Goal: Transaction & Acquisition: Obtain resource

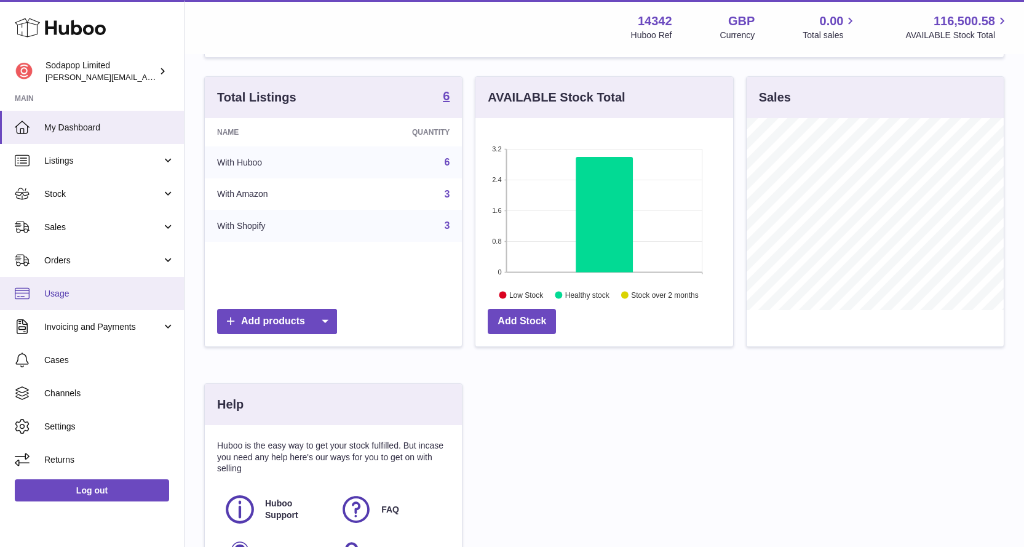
scroll to position [123, 0]
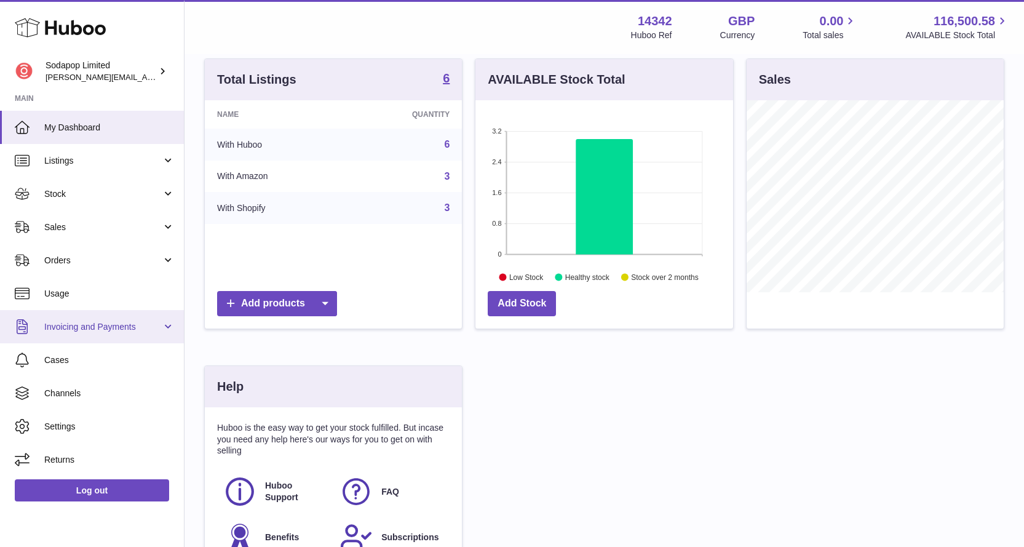
click at [134, 319] on link "Invoicing and Payments" at bounding box center [92, 326] width 184 height 33
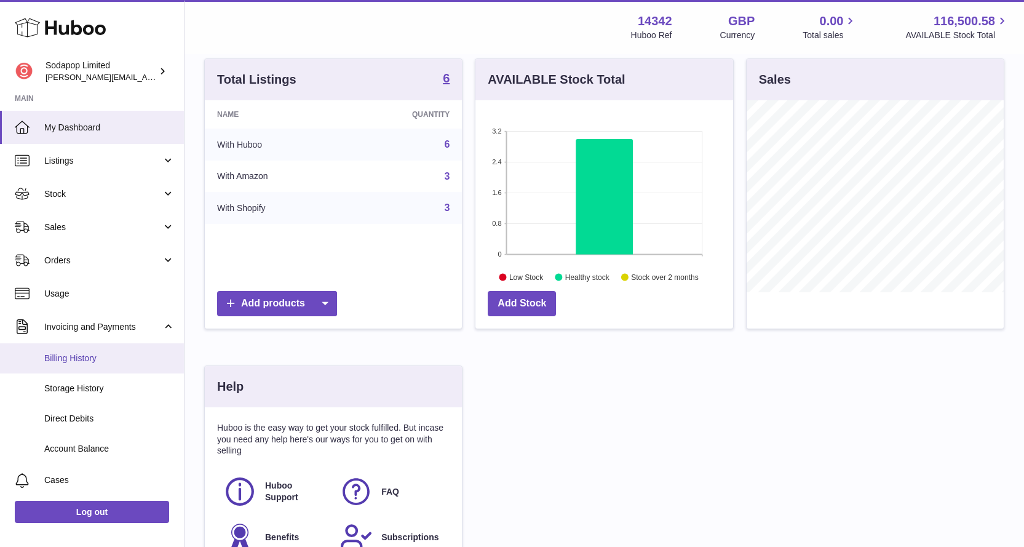
click at [79, 359] on span "Billing History" at bounding box center [109, 358] width 130 height 12
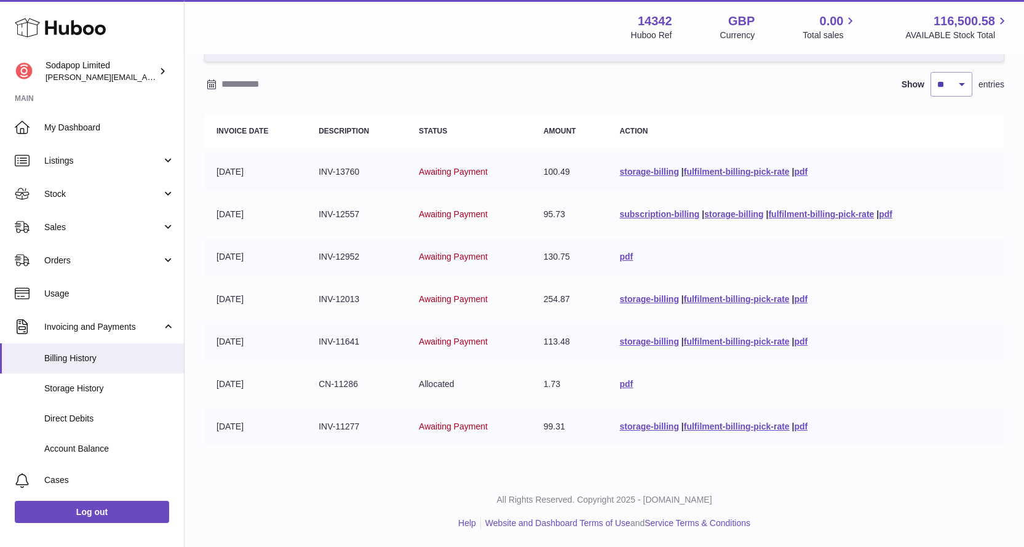
scroll to position [95, 0]
click at [804, 341] on link "pdf" at bounding box center [801, 341] width 14 height 10
click at [803, 300] on link "pdf" at bounding box center [801, 298] width 14 height 10
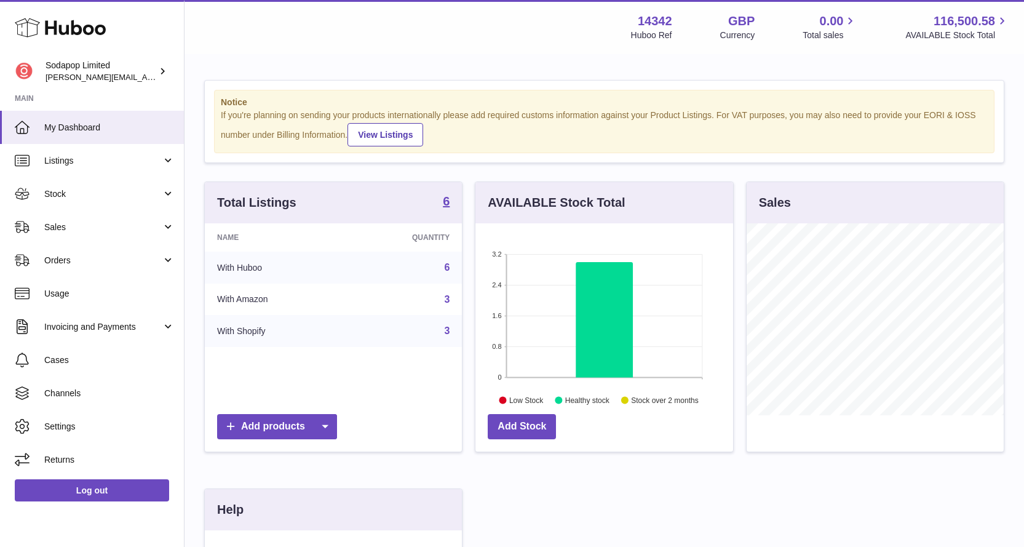
scroll to position [614816, 614751]
click at [74, 326] on span "Invoicing and Payments" at bounding box center [102, 327] width 117 height 12
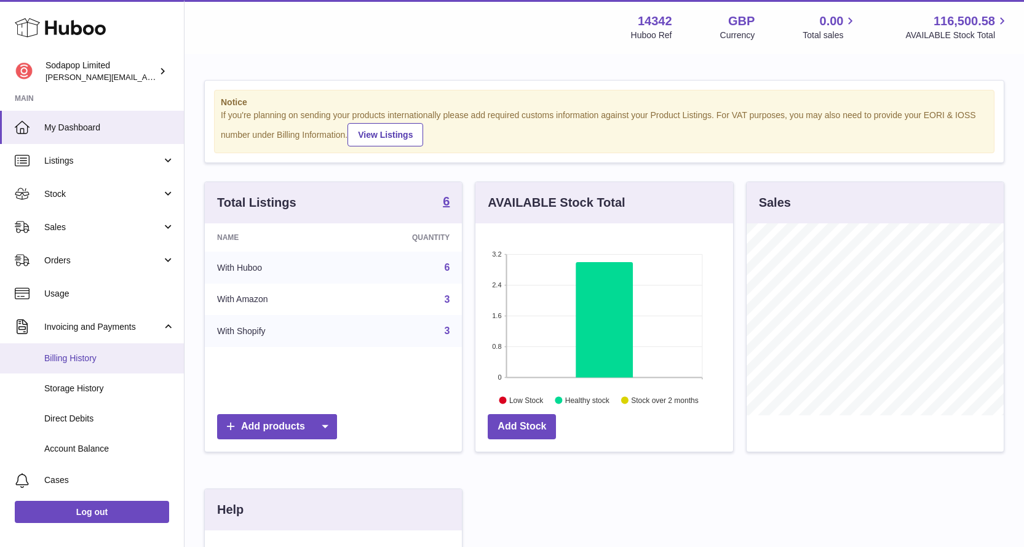
click at [77, 362] on span "Billing History" at bounding box center [109, 358] width 130 height 12
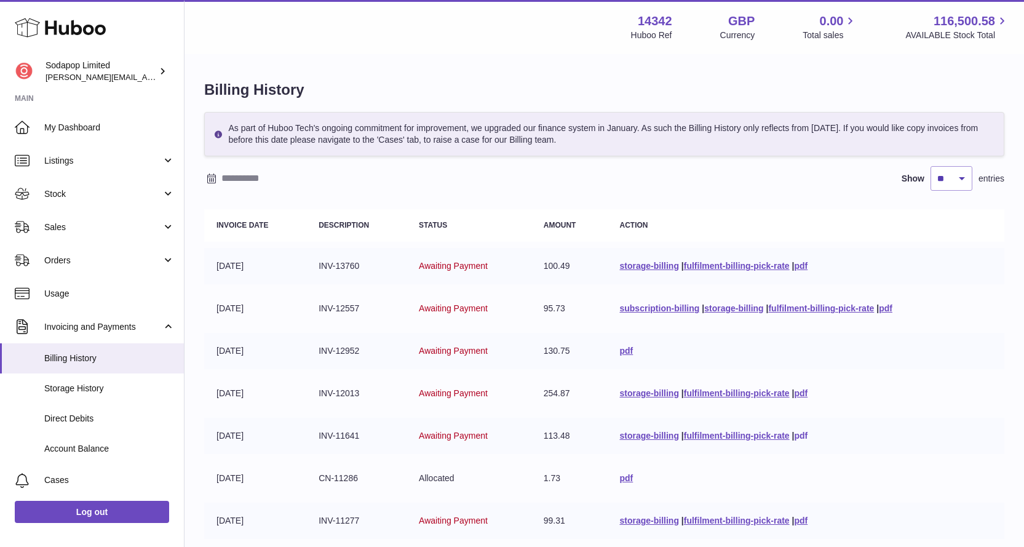
click at [803, 435] on link "pdf" at bounding box center [801, 436] width 14 height 10
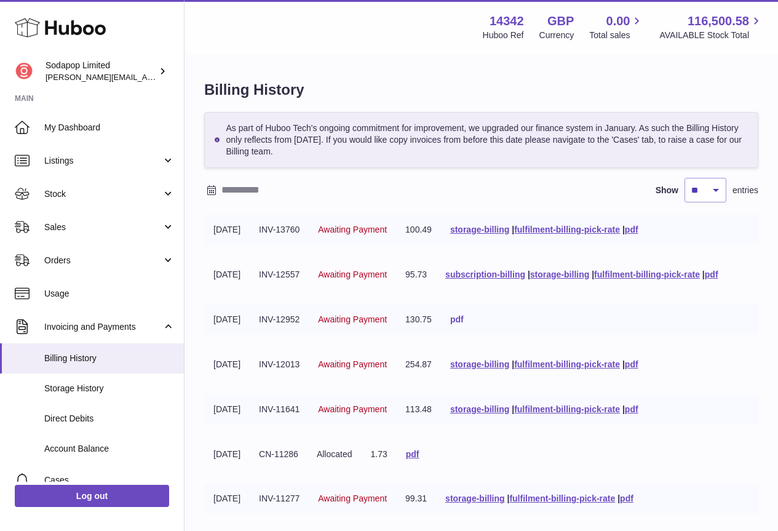
click at [464, 319] on link "pdf" at bounding box center [457, 319] width 14 height 10
click at [419, 453] on link "pdf" at bounding box center [413, 454] width 14 height 10
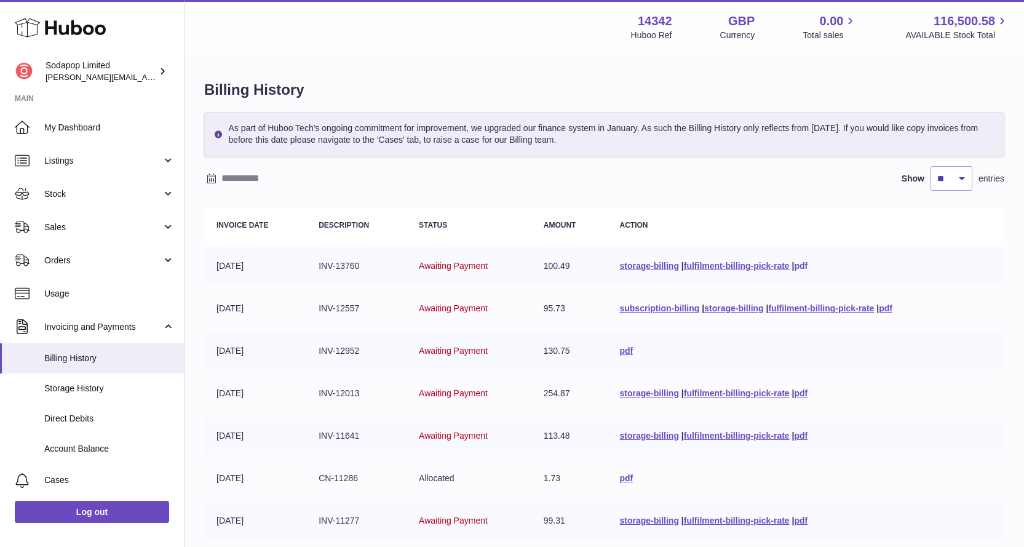
click at [803, 266] on link "pdf" at bounding box center [801, 266] width 14 height 10
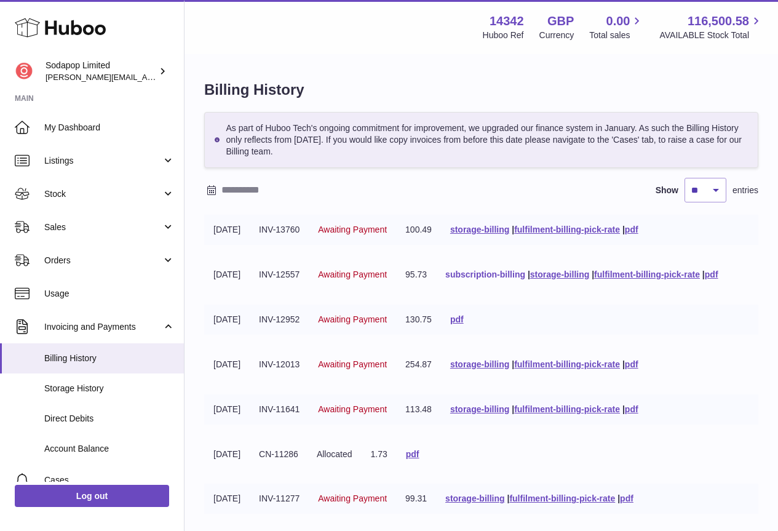
click at [511, 276] on link "subscription-billing" at bounding box center [485, 274] width 80 height 10
click at [691, 276] on link "fulfilment-billing-pick-rate" at bounding box center [647, 274] width 106 height 10
click at [597, 231] on link "fulfilment-billing-pick-rate" at bounding box center [567, 229] width 106 height 10
click at [79, 386] on span "Storage History" at bounding box center [109, 389] width 130 height 12
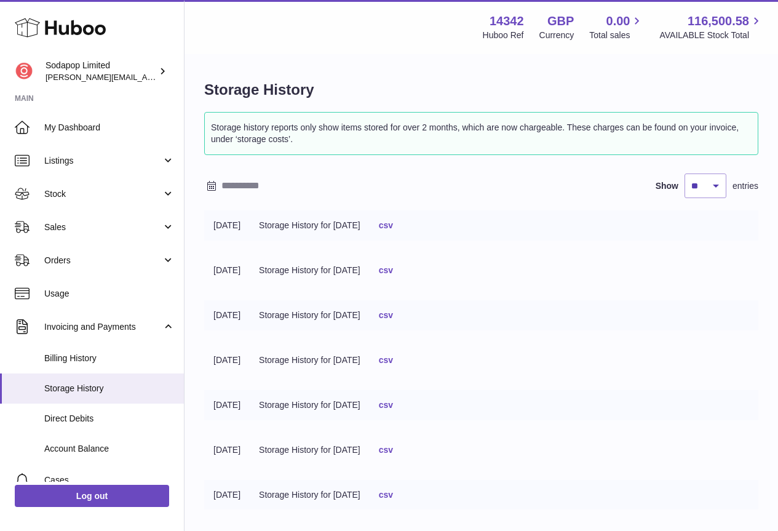
click at [393, 226] on link "csv" at bounding box center [386, 225] width 14 height 10
click at [63, 293] on span "Usage" at bounding box center [109, 294] width 130 height 12
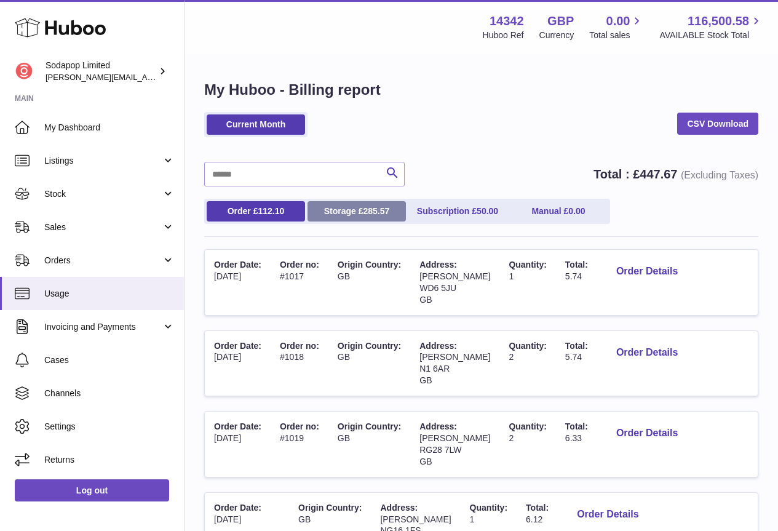
click at [367, 208] on span "285.57" at bounding box center [376, 211] width 26 height 10
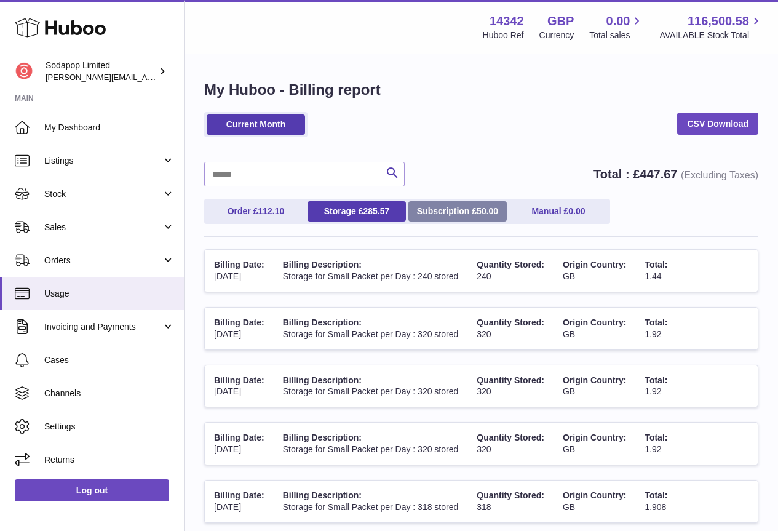
click at [462, 210] on link "Subscription £ 50.00" at bounding box center [457, 211] width 98 height 20
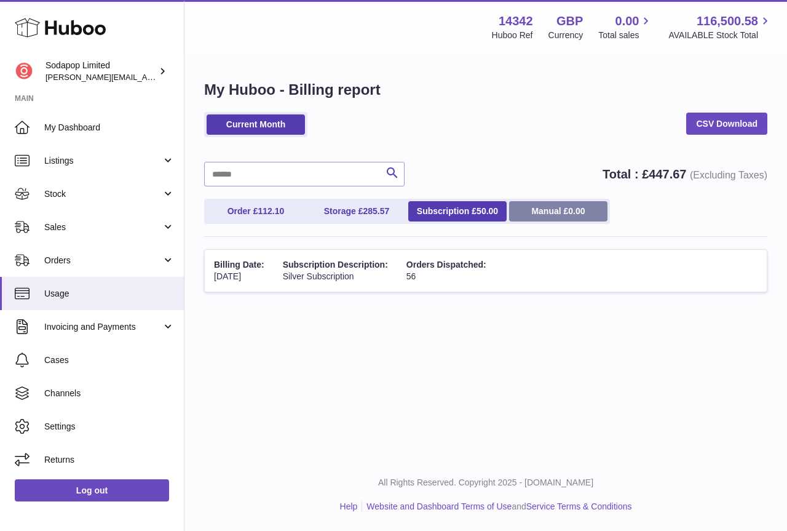
click at [555, 212] on link "Manual £ 0.00" at bounding box center [558, 211] width 98 height 20
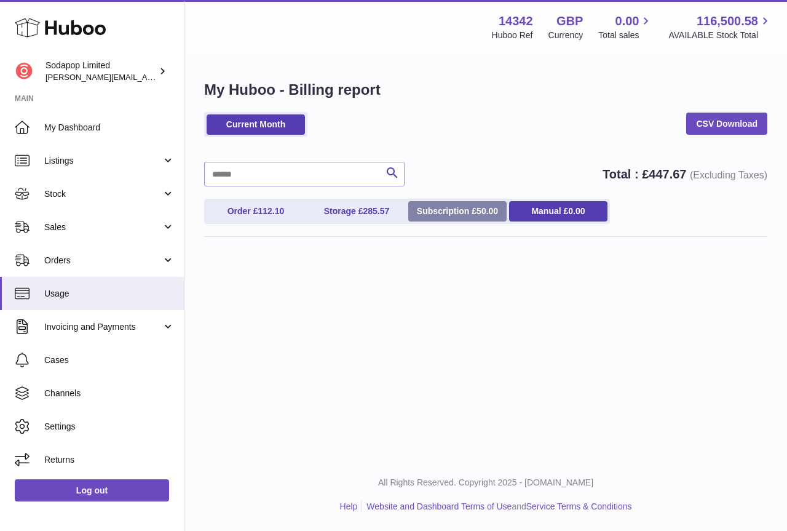
click at [490, 208] on span "50.00" at bounding box center [488, 211] width 22 height 10
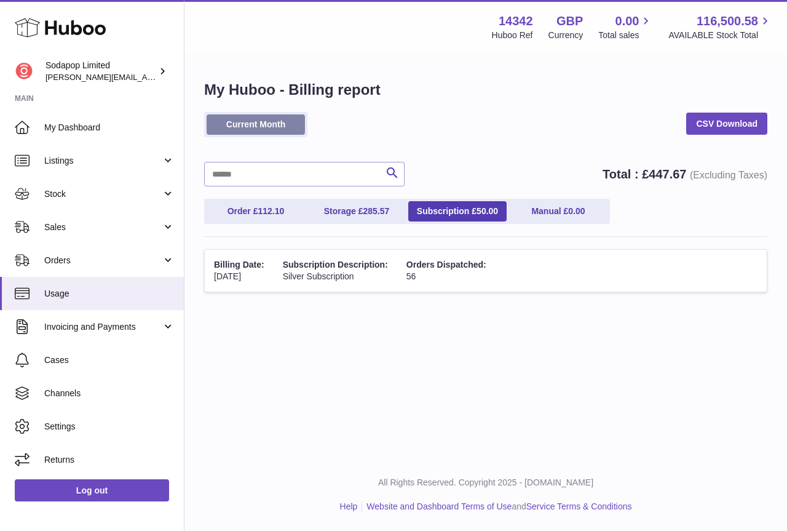
click at [261, 118] on link "Current Month" at bounding box center [256, 124] width 98 height 20
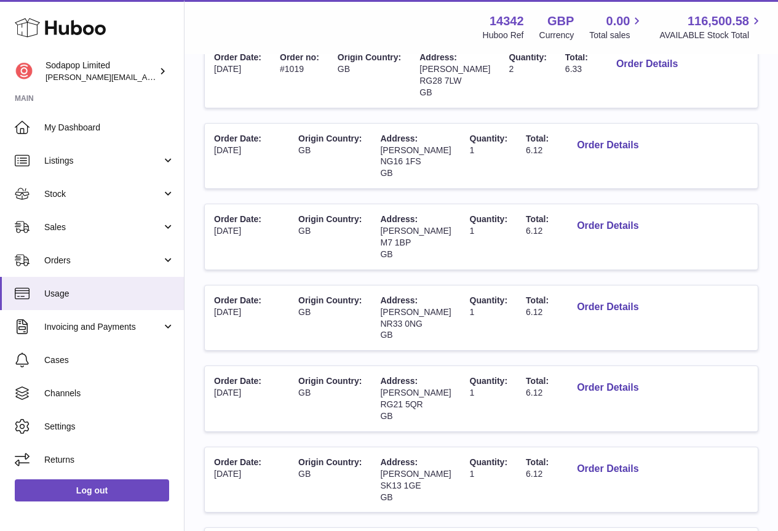
scroll to position [615, 0]
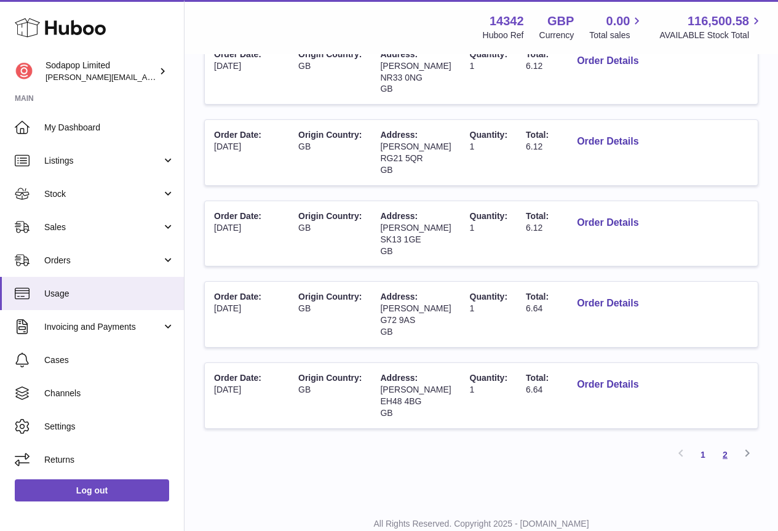
click at [728, 458] on link "2" at bounding box center [725, 454] width 22 height 22
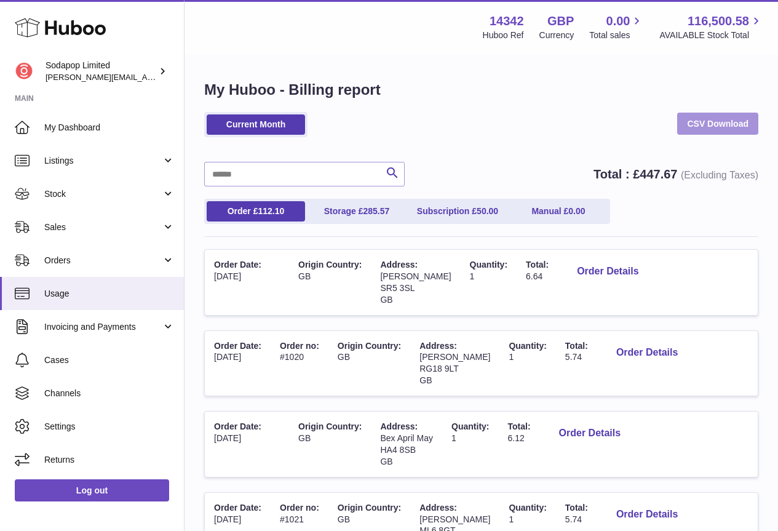
click at [715, 120] on link "CSV Download" at bounding box center [717, 124] width 81 height 22
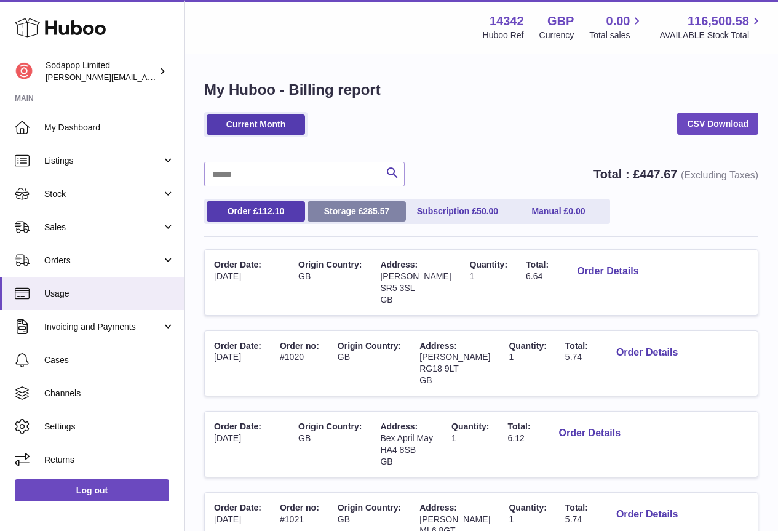
click at [354, 207] on link "Storage £ 285.57" at bounding box center [357, 211] width 98 height 20
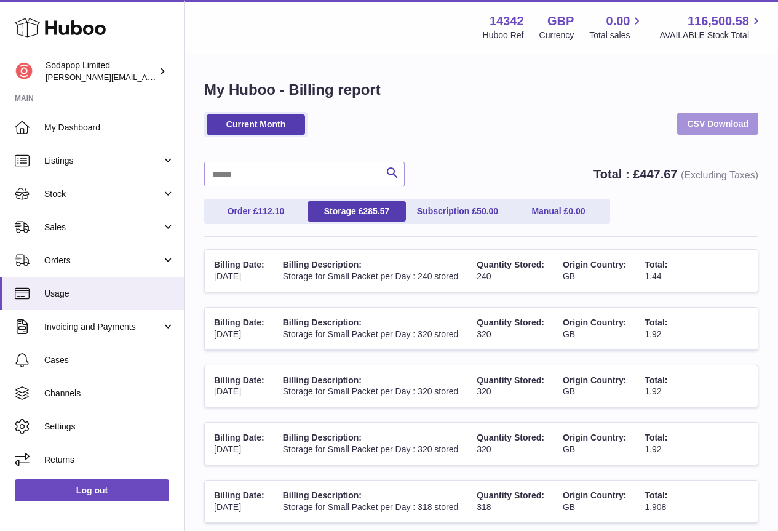
click at [713, 122] on link "CSV Download" at bounding box center [717, 124] width 81 height 22
click at [273, 125] on link "Current Month" at bounding box center [256, 124] width 98 height 20
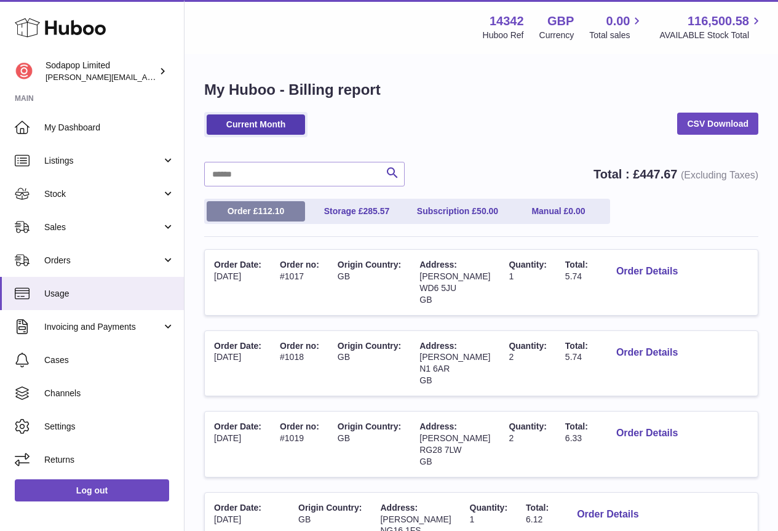
click at [271, 211] on span "112.10" at bounding box center [271, 211] width 26 height 10
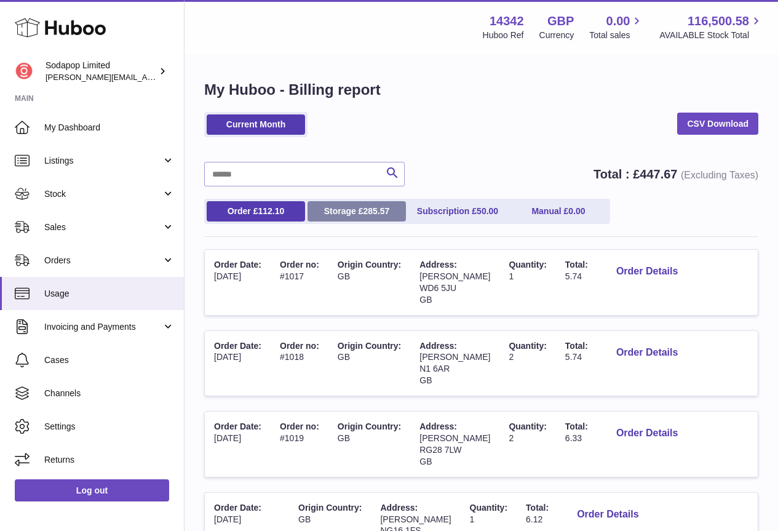
click at [350, 211] on link "Storage £ 285.57" at bounding box center [357, 211] width 98 height 20
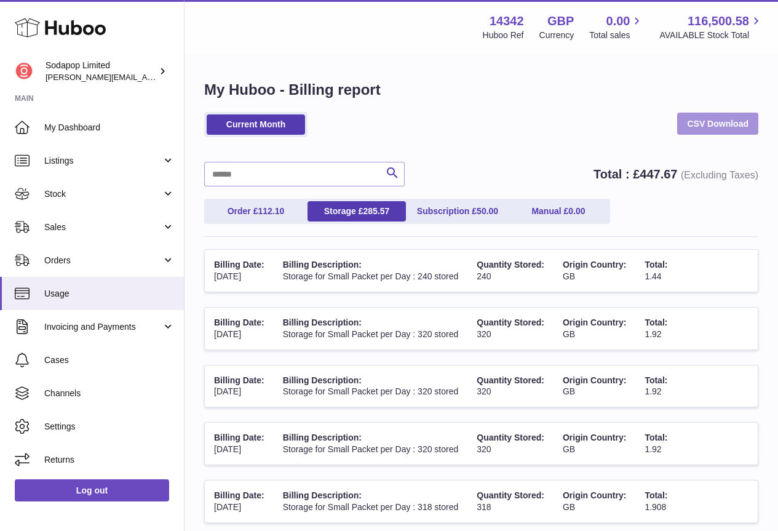
click at [721, 124] on link "CSV Download" at bounding box center [717, 124] width 81 height 22
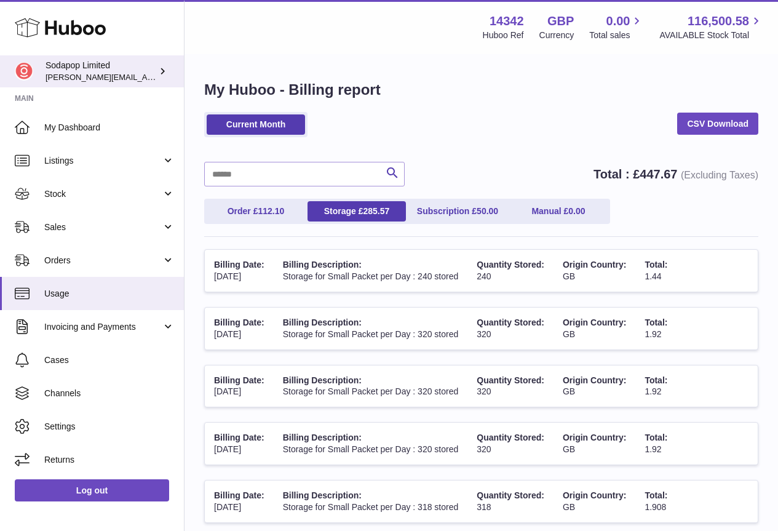
click at [79, 68] on div "Sodapop Limited david@sodapop-audio.co.uk" at bounding box center [101, 71] width 111 height 23
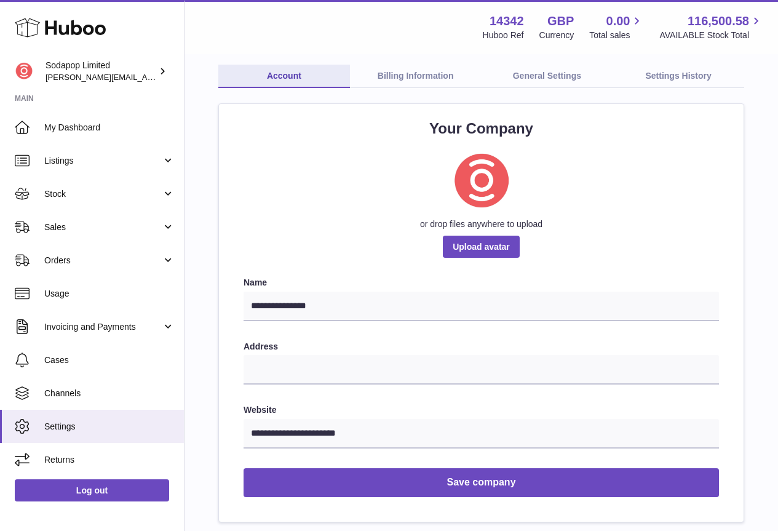
scroll to position [62, 0]
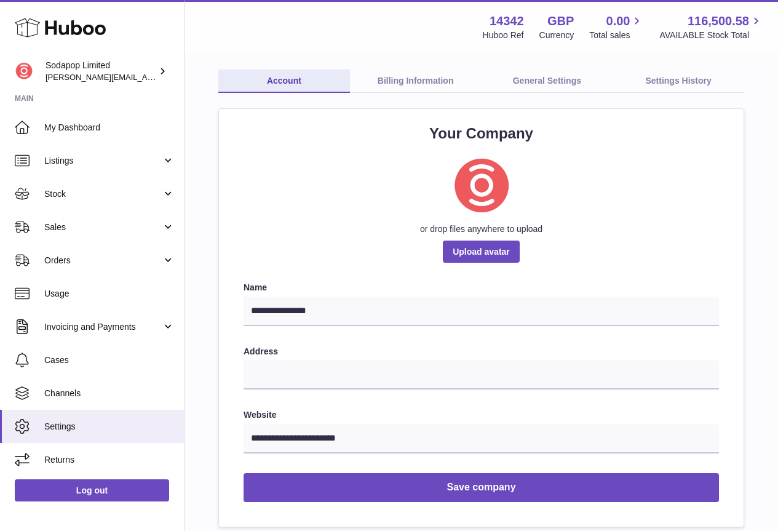
click at [410, 87] on link "Billing Information" at bounding box center [416, 80] width 132 height 23
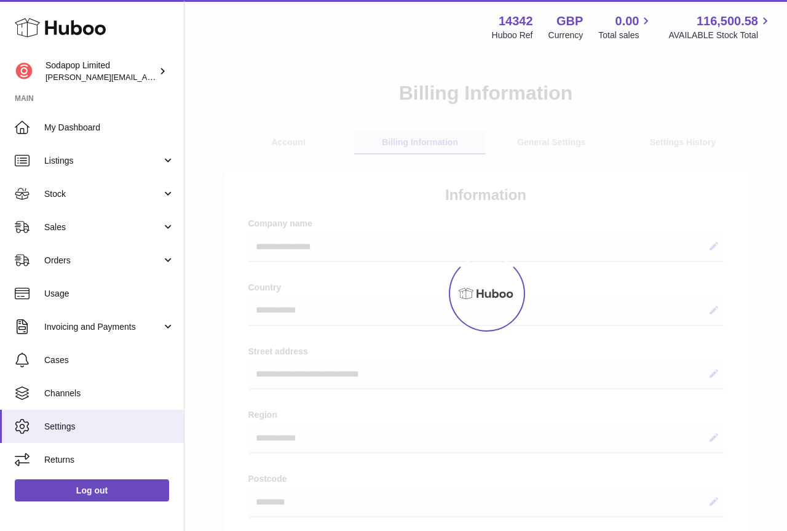
select select "**"
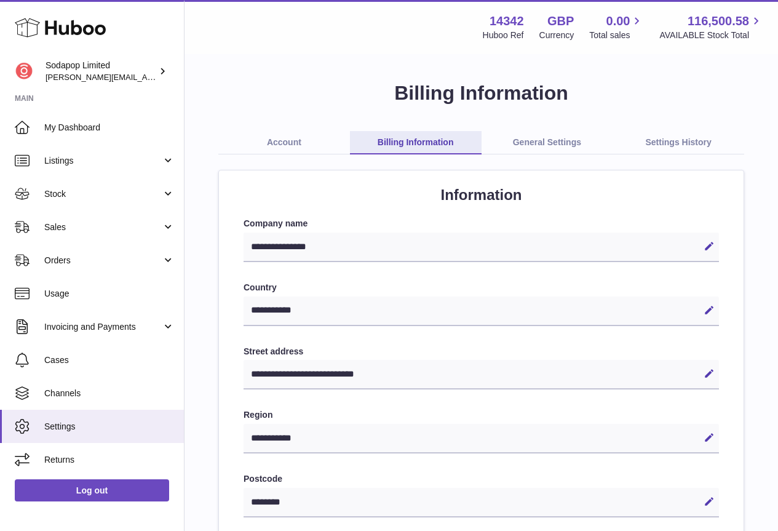
click at [542, 132] on link "General Settings" at bounding box center [548, 142] width 132 height 23
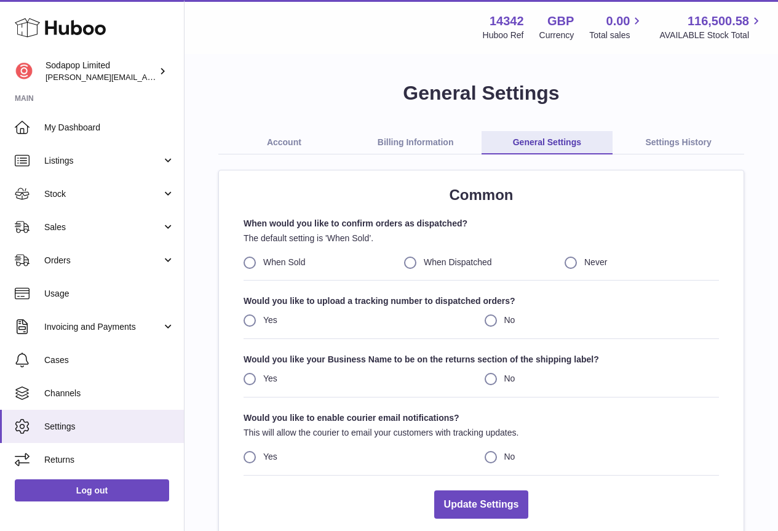
click at [681, 141] on link "Settings History" at bounding box center [679, 142] width 132 height 23
